Goal: Transaction & Acquisition: Book appointment/travel/reservation

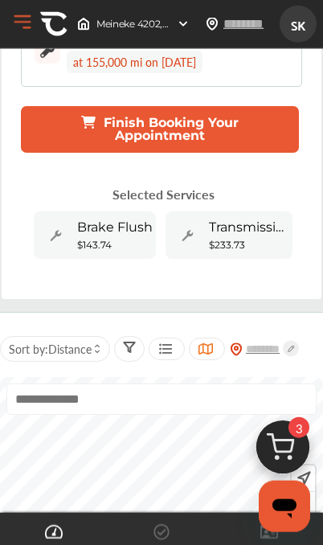
scroll to position [243, 0]
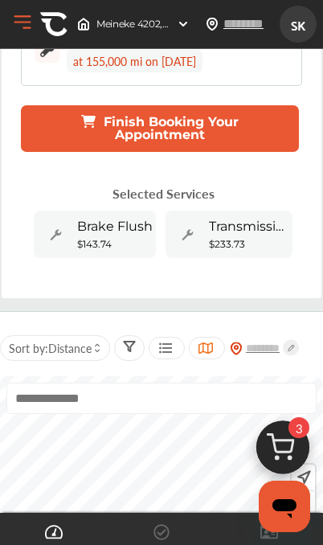
click at [166, 200] on p "Selected Services" at bounding box center [163, 193] width 102 height 18
click at [140, 234] on span "Brake Flush" at bounding box center [115, 226] width 76 height 15
click at [230, 247] on b "$233.73" at bounding box center [227, 244] width 36 height 12
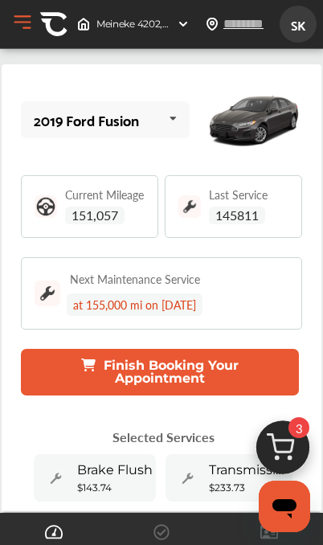
click at [246, 207] on span "145811" at bounding box center [237, 216] width 56 height 18
click at [202, 296] on div "at 155,000 mi on [DATE]" at bounding box center [135, 304] width 136 height 22
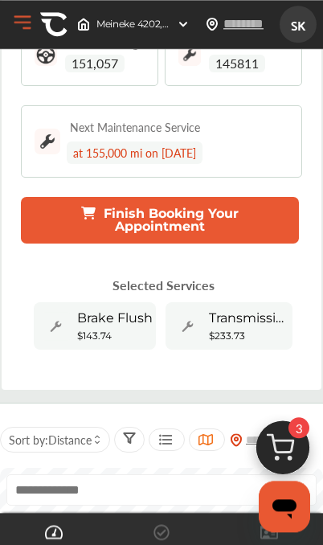
scroll to position [164, 0]
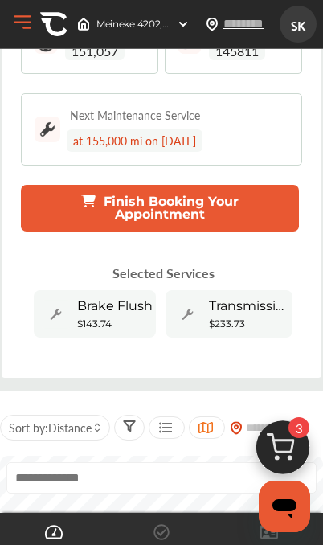
click at [295, 490] on img at bounding box center [282, 451] width 77 height 77
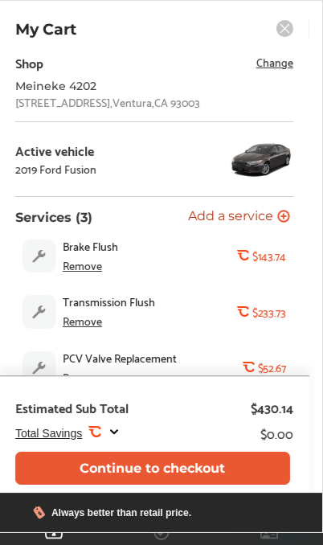
click at [274, 222] on button "Add a service Add more services" at bounding box center [239, 217] width 102 height 15
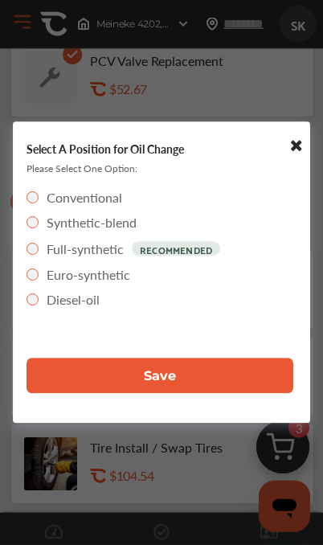
scroll to position [233, 0]
click at [246, 394] on button "Save" at bounding box center [160, 375] width 267 height 35
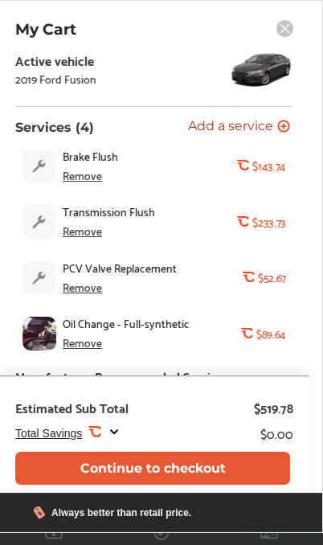
scroll to position [96, 0]
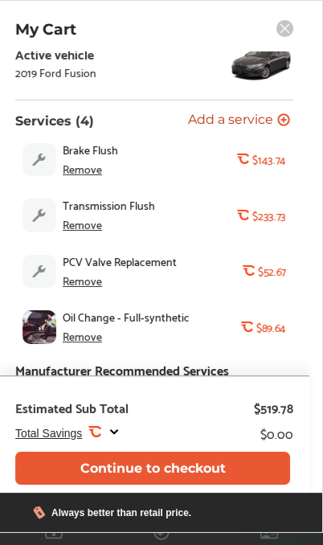
click at [236, 333] on div "Oil Change - Full-synthetic Remove .st0{fill:#FA4A1C;} $89.64" at bounding box center [154, 327] width 278 height 50
click at [178, 323] on span "Oil Change - Full-synthetic" at bounding box center [144, 316] width 163 height 13
click at [27, 333] on img at bounding box center [39, 327] width 34 height 34
click at [281, 333] on b "$89.64" at bounding box center [271, 327] width 30 height 13
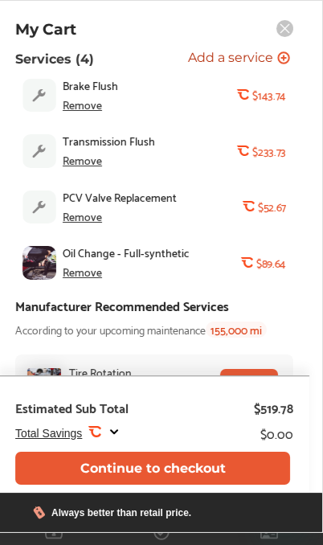
click at [283, 349] on div "Shop Change Meineke 4202 4519 Telephone Road , Ventura , CA 93003 Active vehicl…" at bounding box center [154, 157] width 278 height 532
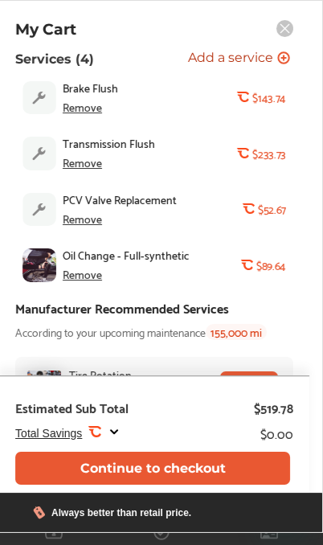
scroll to position [157, 0]
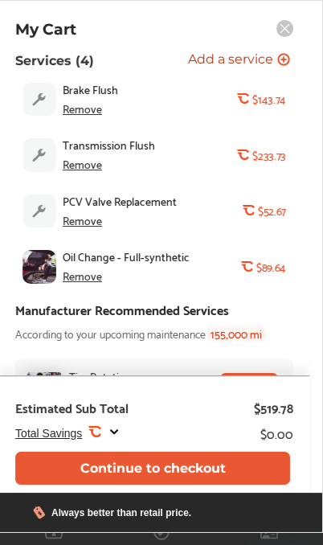
click at [83, 282] on div "Remove" at bounding box center [82, 275] width 39 height 13
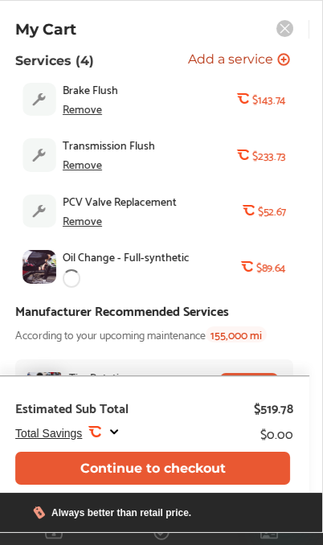
click at [84, 227] on div "Remove" at bounding box center [82, 220] width 39 height 13
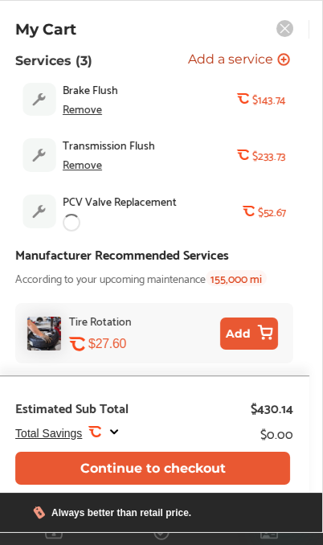
click at [95, 167] on div "Remove" at bounding box center [82, 163] width 39 height 13
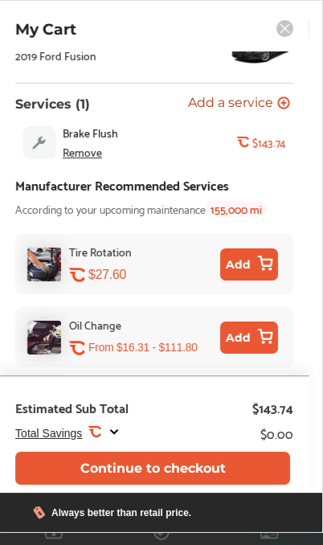
scroll to position [63, 0]
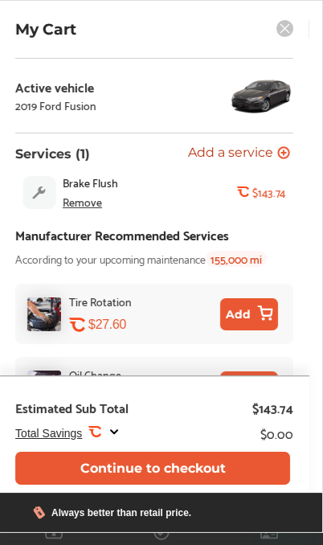
click at [89, 147] on div "Shop Change Meineke 4202 4519 Telephone Road , Ventura , CA 93003 Active vehicl…" at bounding box center [154, 206] width 278 height 437
click at [96, 202] on div "Remove" at bounding box center [82, 201] width 39 height 13
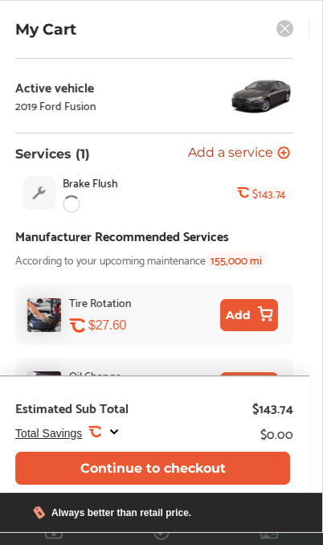
scroll to position [0, 0]
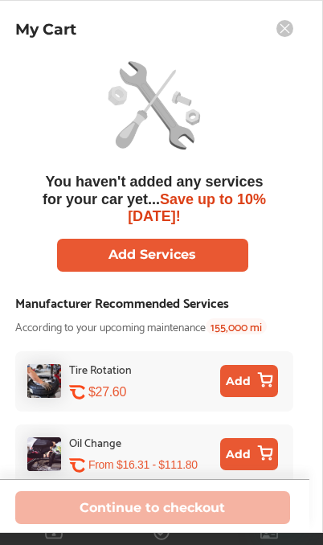
click at [288, 30] on rect at bounding box center [284, 28] width 17 height 17
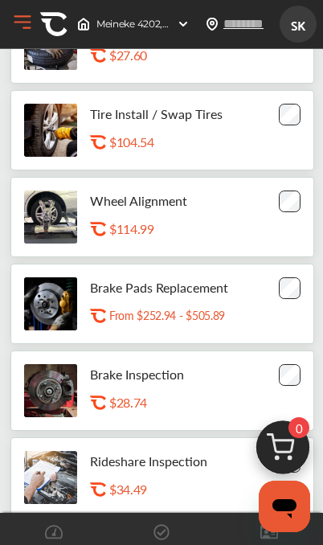
click at [21, 27] on button "Open Menu" at bounding box center [22, 22] width 24 height 24
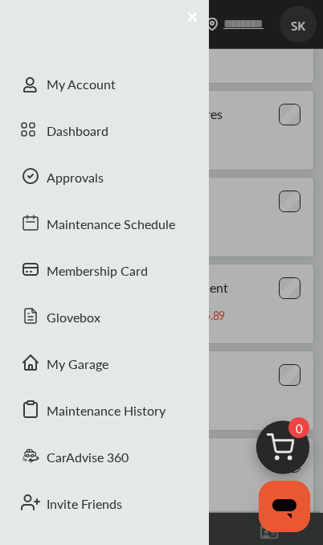
click at [151, 96] on div "My Account" at bounding box center [104, 86] width 209 height 47
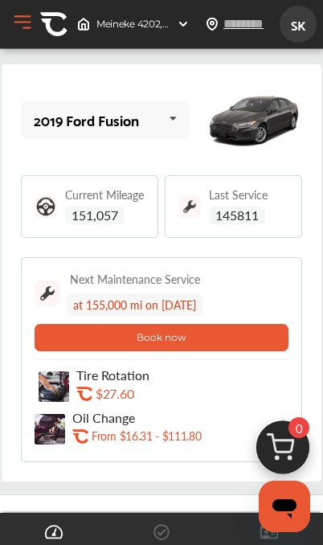
click at [177, 444] on p "From $16.31 - $111.80" at bounding box center [146, 435] width 109 height 15
click at [187, 431] on p "From $16.31 - $111.80" at bounding box center [146, 435] width 109 height 15
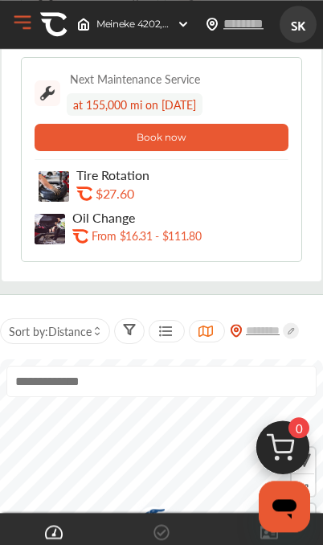
scroll to position [207, 0]
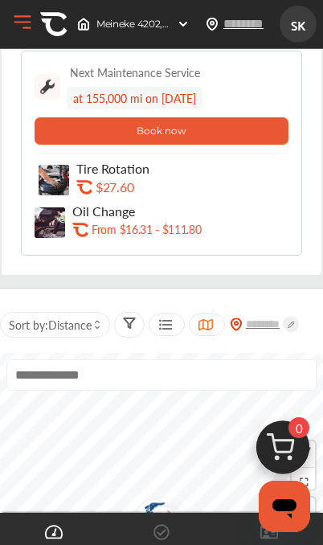
click at [188, 223] on p "From $16.31 - $111.80" at bounding box center [146, 229] width 109 height 15
click at [237, 131] on button "Book now" at bounding box center [162, 130] width 254 height 27
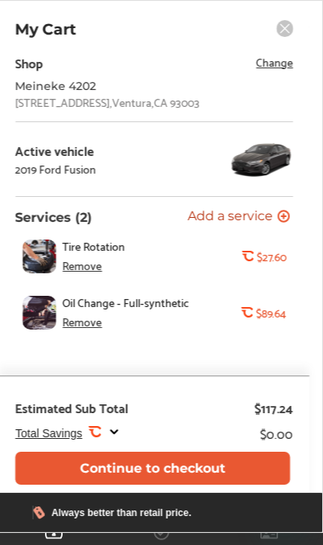
click at [97, 269] on div "Remove" at bounding box center [82, 265] width 39 height 13
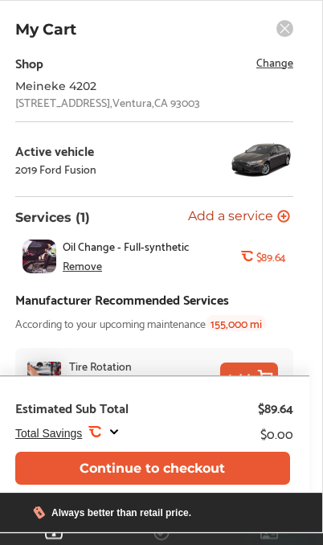
scroll to position [63, 0]
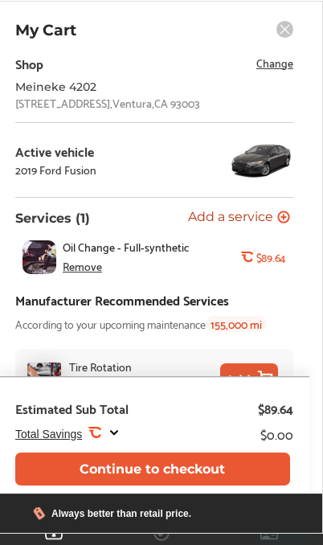
click at [190, 476] on button "Continue to checkout" at bounding box center [152, 468] width 275 height 33
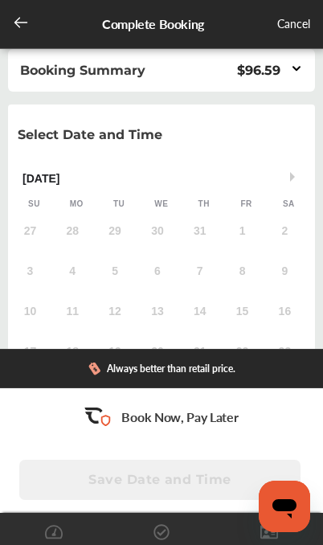
click at [18, 18] on icon at bounding box center [21, 22] width 16 height 16
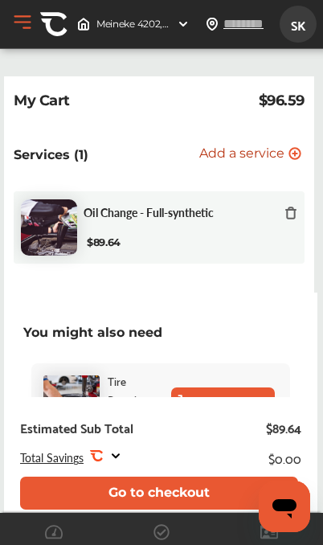
click at [291, 216] on icon at bounding box center [290, 213] width 13 height 13
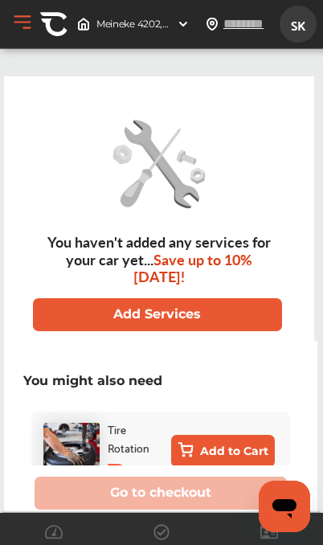
click at [27, 18] on button "Open Menu" at bounding box center [22, 22] width 24 height 24
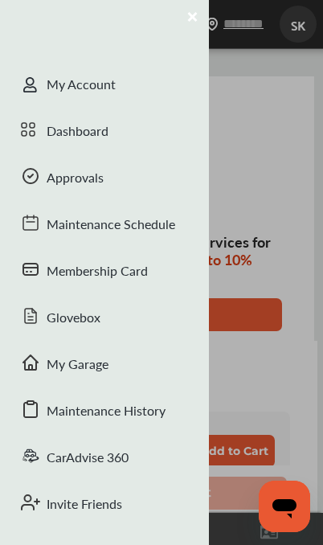
click at [46, 72] on div "My Account" at bounding box center [104, 86] width 209 height 47
